Goal: Task Accomplishment & Management: Use online tool/utility

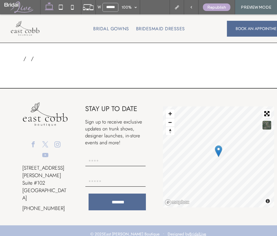
click at [131, 58] on div "/ /" at bounding box center [148, 59] width 255 height 8
click at [192, 6] on icon at bounding box center [191, 7] width 4 height 4
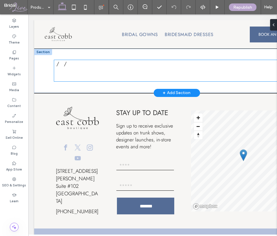
click at [154, 69] on div "/ /" at bounding box center [176, 70] width 245 height 21
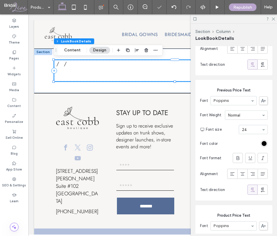
scroll to position [989, 0]
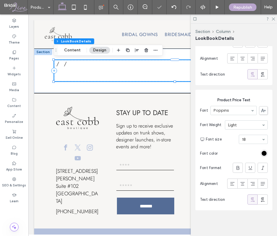
click at [231, 127] on div "Font Weight Light" at bounding box center [234, 125] width 68 height 14
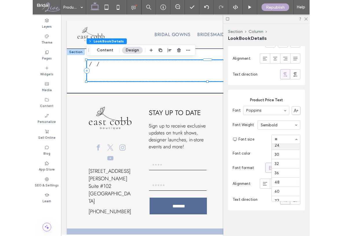
scroll to position [93, 0]
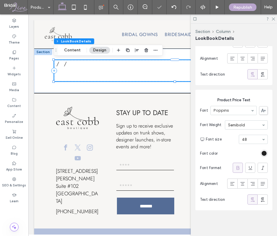
click at [261, 151] on div "rgb(0, 0, 0)" at bounding box center [263, 153] width 5 height 5
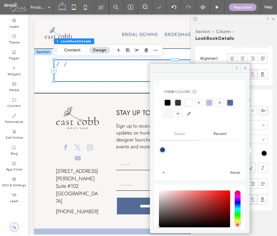
click at [208, 102] on div at bounding box center [209, 103] width 6 height 6
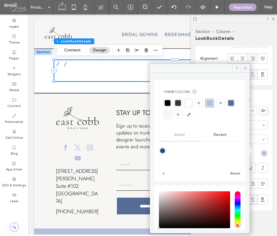
drag, startPoint x: 264, startPoint y: 88, endPoint x: 252, endPoint y: 60, distance: 30.8
click at [263, 90] on div "Product Price Text Font Poppins Font Weight Semibold Font size 48 Font color Fo…" at bounding box center [233, 150] width 77 height 121
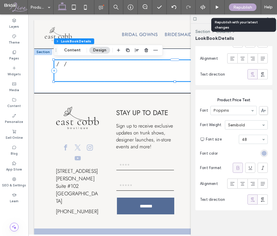
click at [243, 10] on div "Republish" at bounding box center [242, 7] width 27 height 8
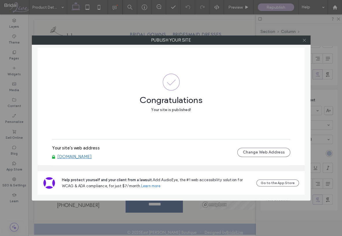
click at [276, 41] on use at bounding box center [303, 40] width 3 height 3
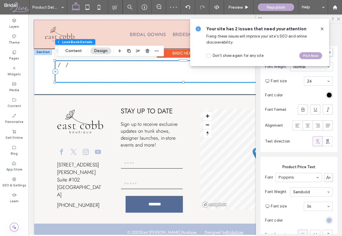
scroll to position [931, 0]
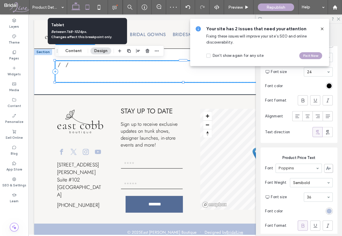
click at [85, 5] on icon at bounding box center [88, 7] width 12 height 12
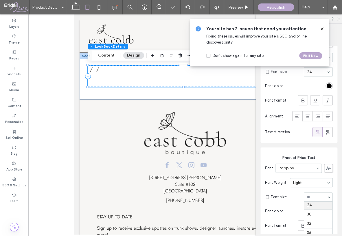
scroll to position [85, 0]
click at [99, 7] on icon at bounding box center [99, 7] width 12 height 12
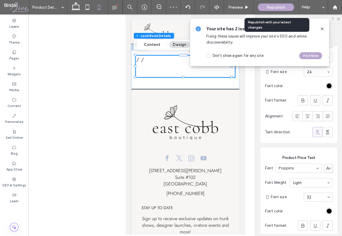
click at [266, 6] on span "Republish" at bounding box center [275, 7] width 19 height 5
